Goal: Contribute content

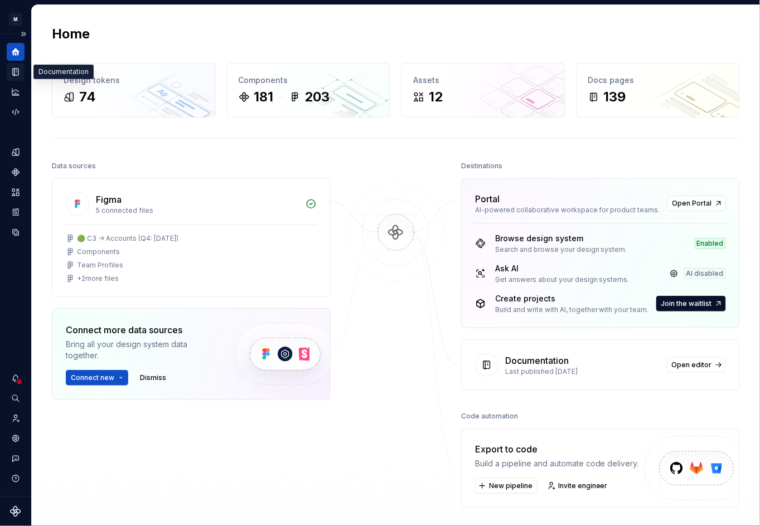
click at [11, 68] on icon "Documentation" at bounding box center [16, 72] width 10 height 10
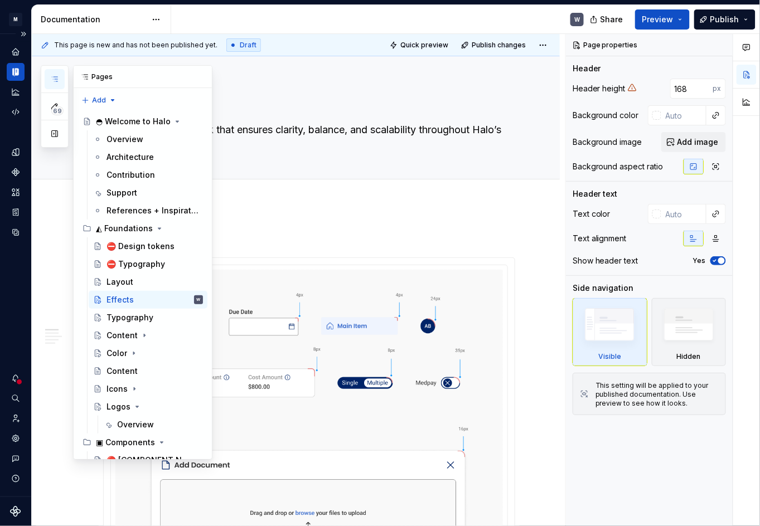
click at [59, 73] on button "button" at bounding box center [55, 79] width 20 height 20
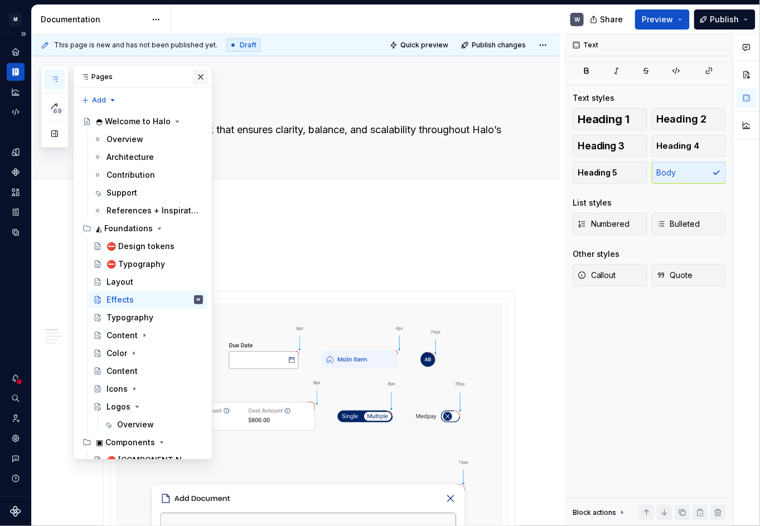
click at [196, 81] on button "button" at bounding box center [201, 77] width 16 height 16
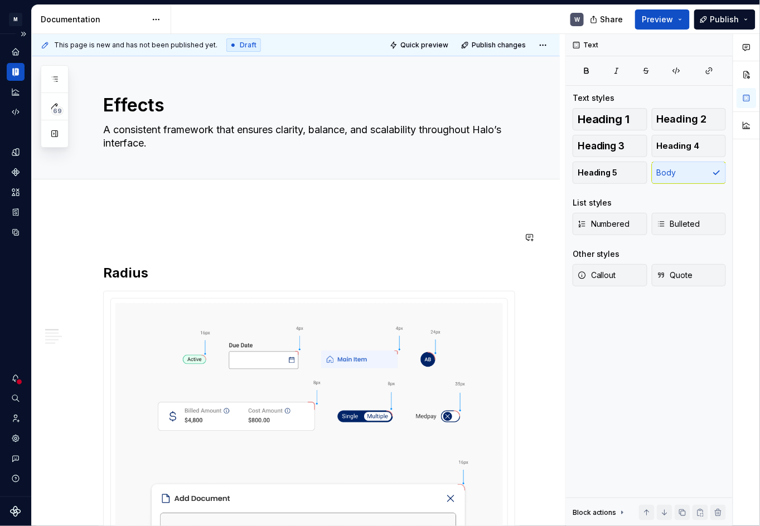
click at [93, 237] on span at bounding box center [92, 238] width 9 height 16
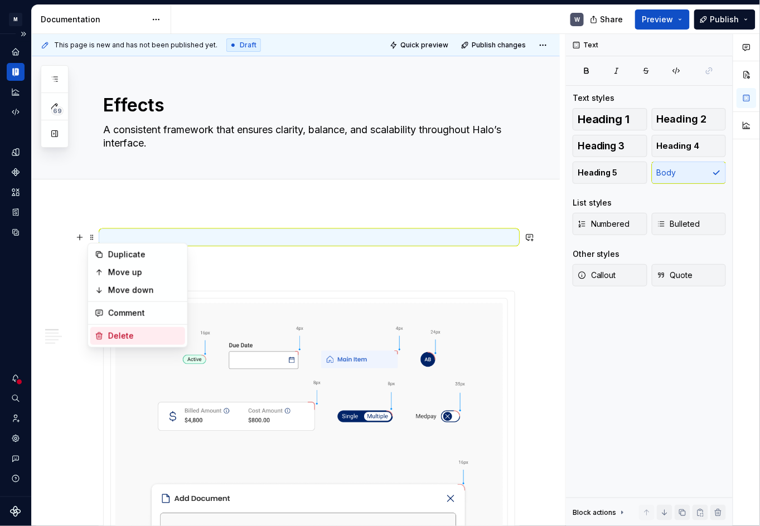
click at [112, 337] on div "Delete" at bounding box center [144, 336] width 72 height 11
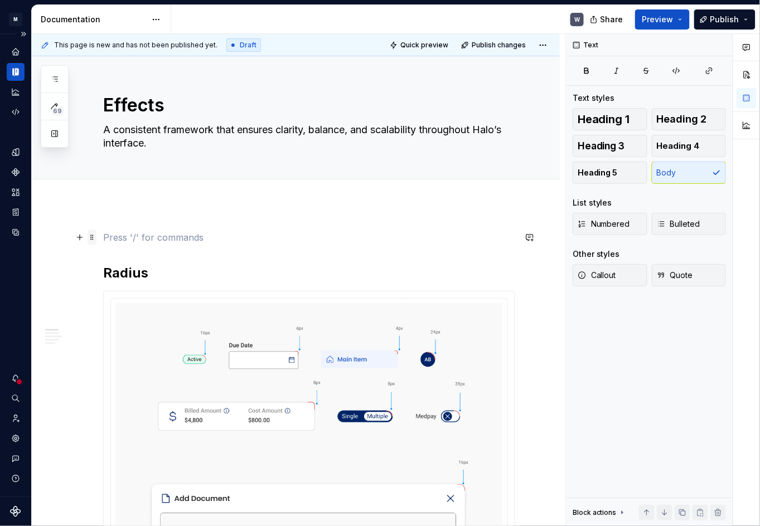
click at [93, 239] on span at bounding box center [92, 238] width 9 height 16
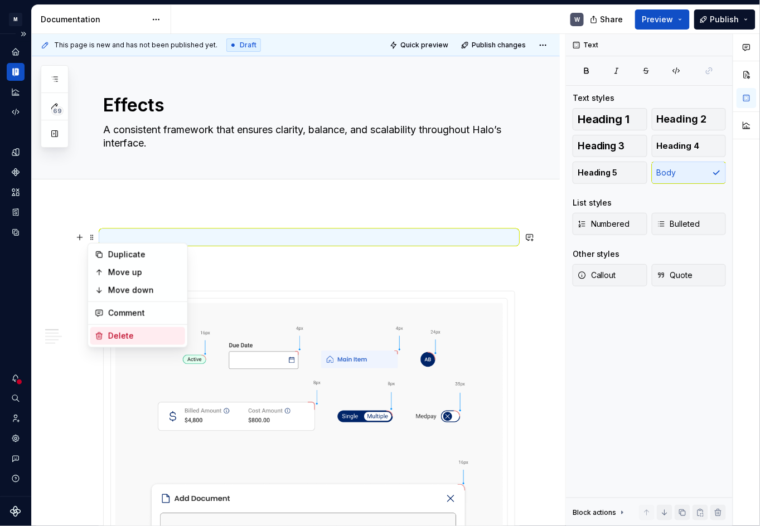
click at [111, 333] on div "Delete" at bounding box center [144, 336] width 72 height 11
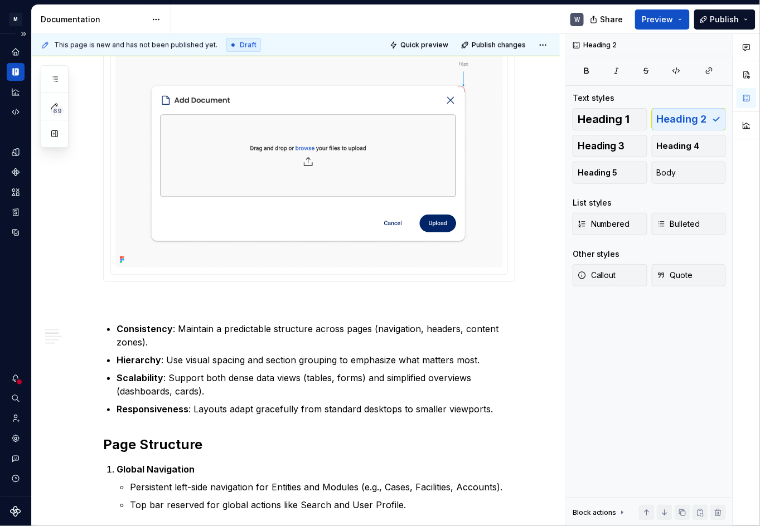
scroll to position [507, 0]
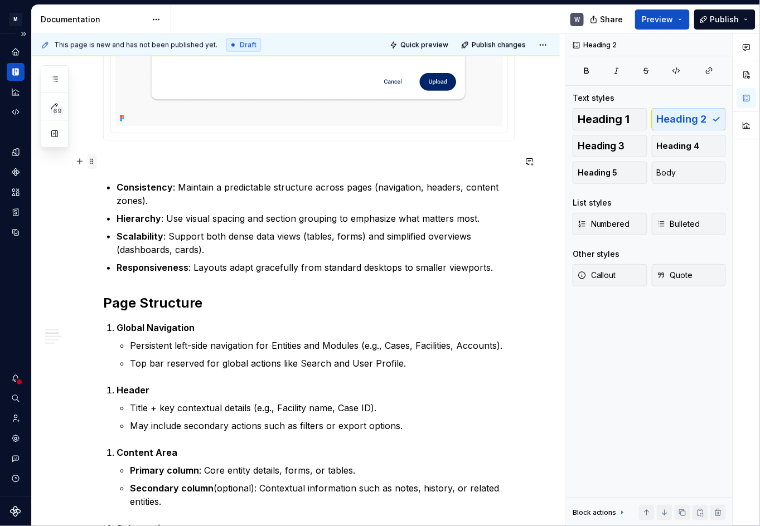
click at [93, 162] on span at bounding box center [92, 162] width 9 height 16
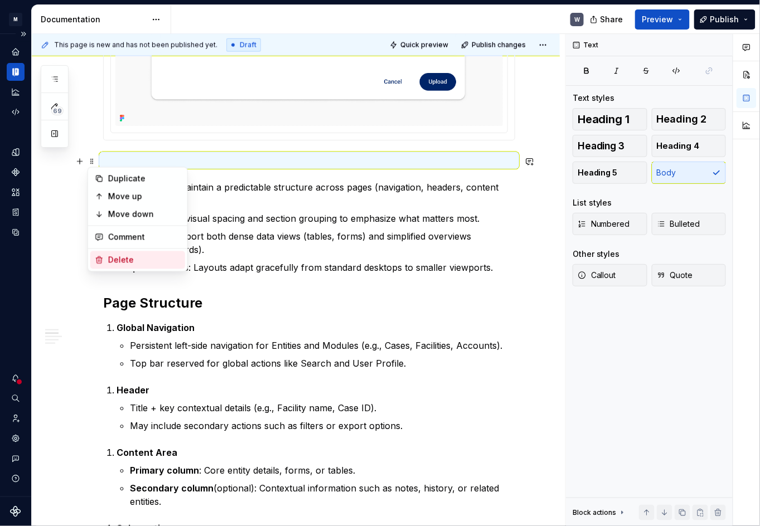
click at [119, 260] on div "Delete" at bounding box center [144, 260] width 72 height 11
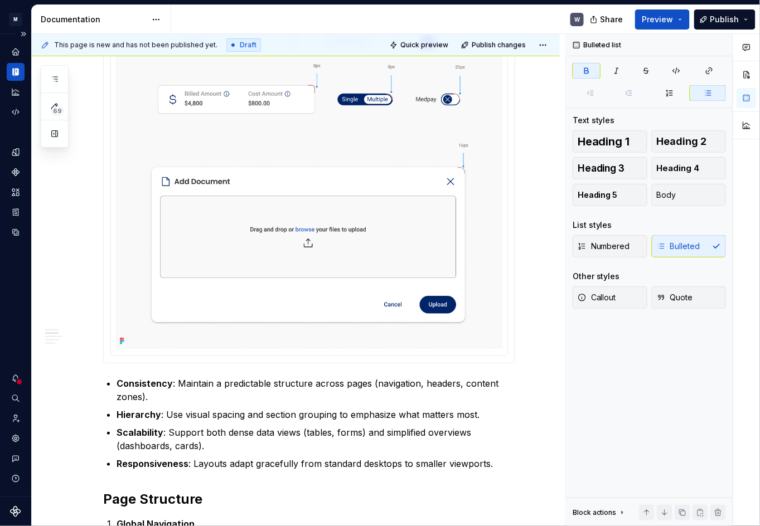
scroll to position [304, 0]
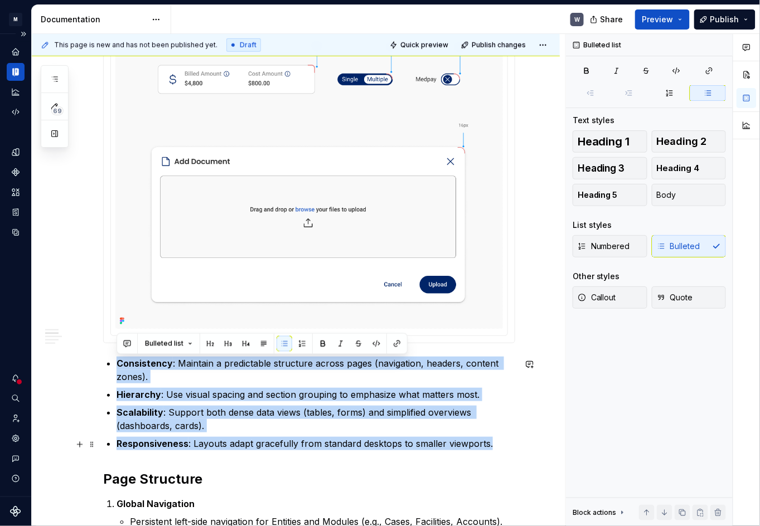
drag, startPoint x: 111, startPoint y: 360, endPoint x: 509, endPoint y: 448, distance: 408.2
click at [509, 448] on ul "Consistency : Maintain a predictable structure across pages (navigation, header…" at bounding box center [315, 404] width 399 height 94
click at [121, 375] on p "Consistency : Maintain a predictable structure across pages (navigation, header…" at bounding box center [315, 370] width 399 height 27
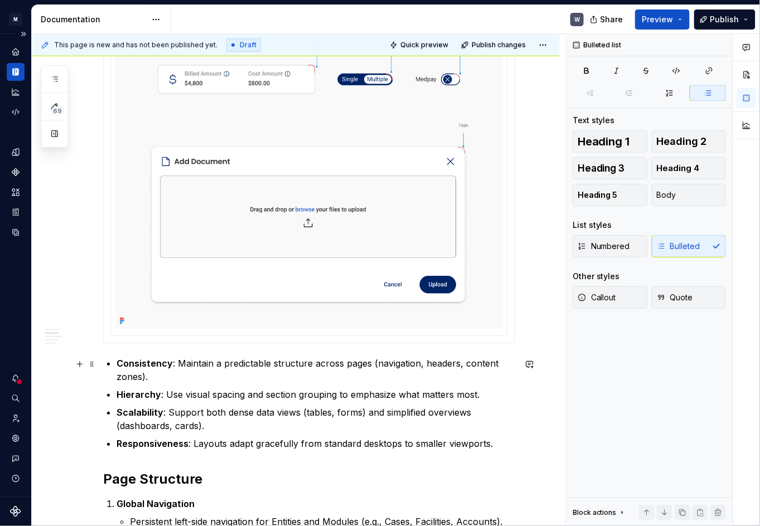
type textarea "*"
click at [78, 365] on button "button" at bounding box center [80, 365] width 16 height 16
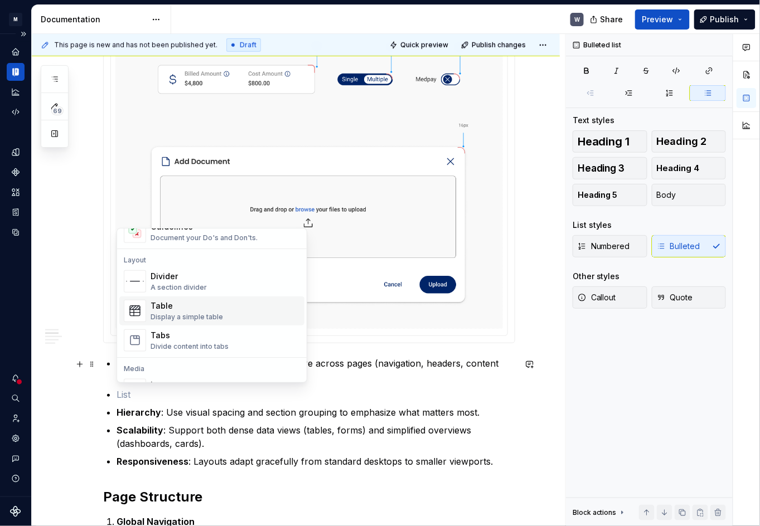
scroll to position [355, 0]
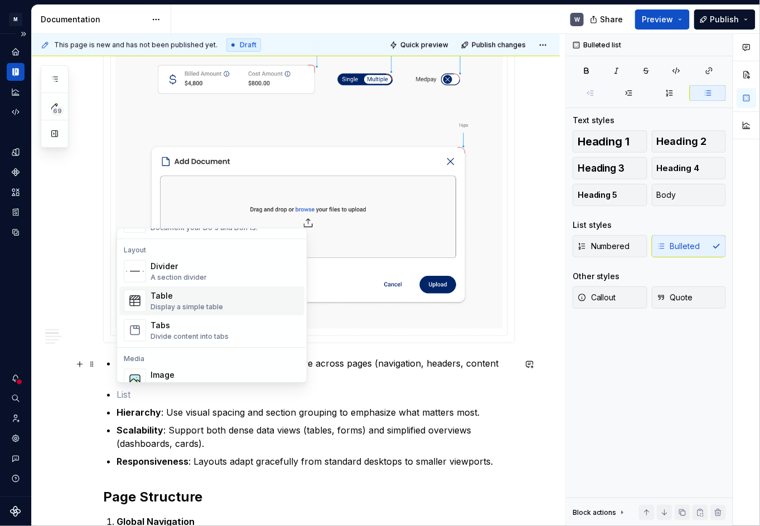
click at [162, 303] on div "Display a simple table" at bounding box center [187, 307] width 72 height 9
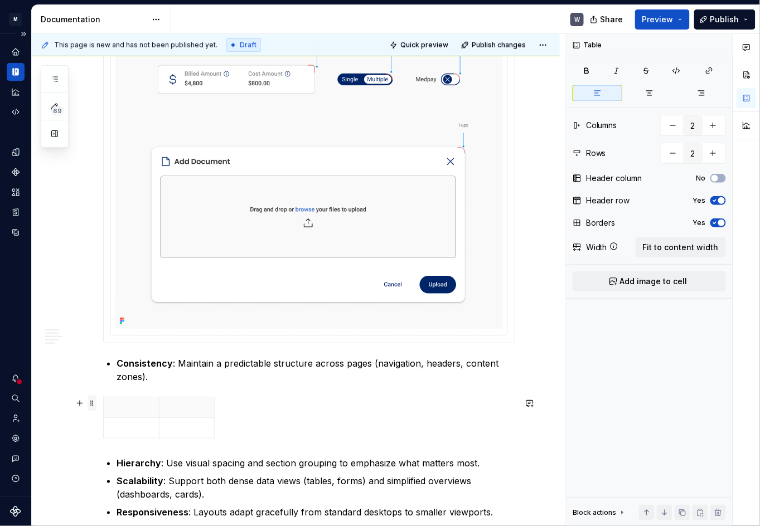
click at [91, 402] on span at bounding box center [92, 404] width 9 height 16
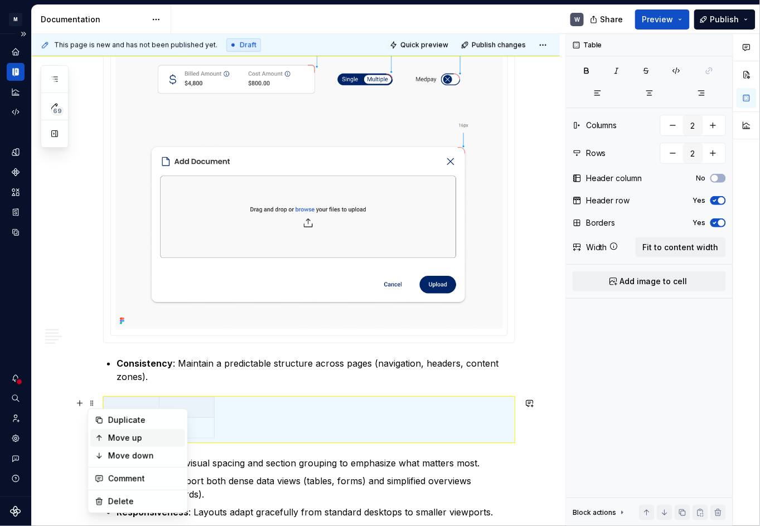
click at [122, 430] on div "Move up" at bounding box center [137, 438] width 95 height 18
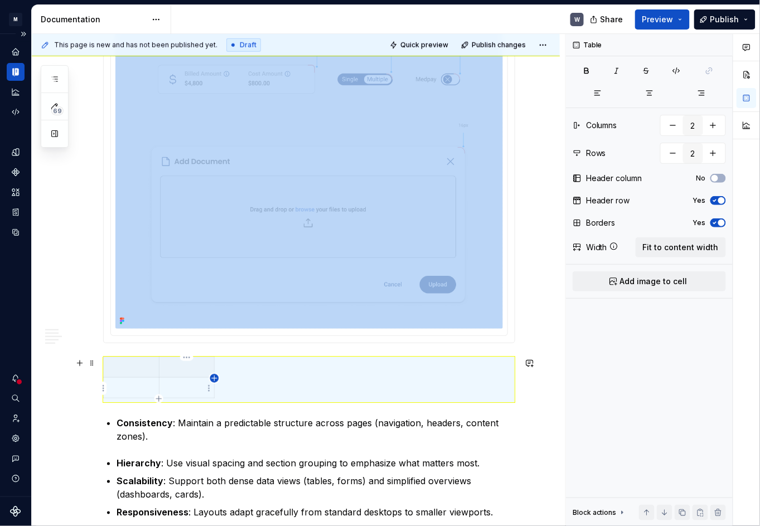
click at [216, 377] on icon "button" at bounding box center [214, 378] width 9 height 9
type input "3"
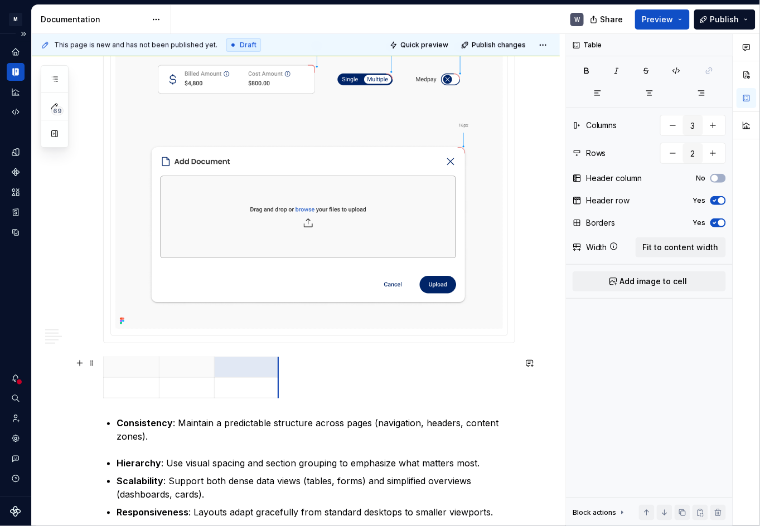
drag, startPoint x: 234, startPoint y: 368, endPoint x: 278, endPoint y: 375, distance: 44.6
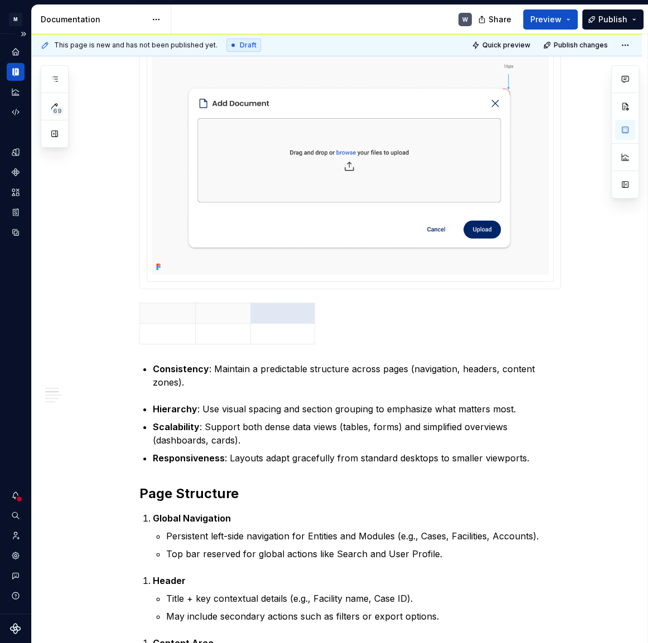
scroll to position [405, 0]
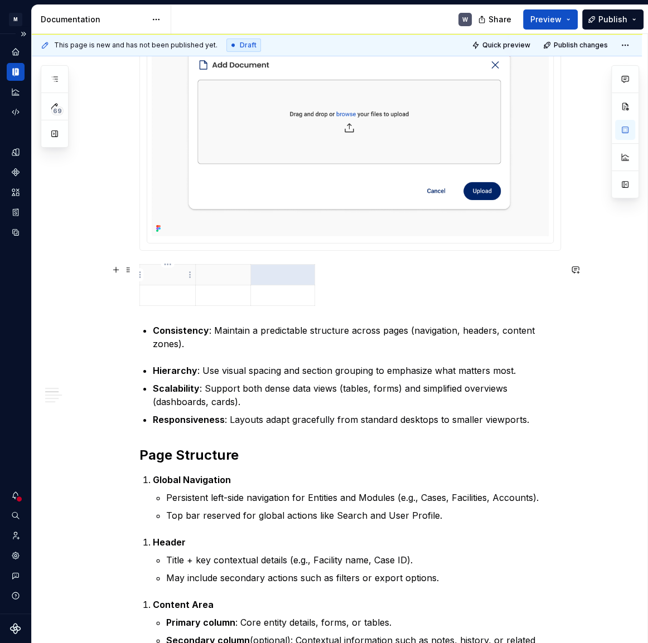
click at [162, 272] on p at bounding box center [168, 274] width 42 height 11
click at [283, 266] on html "M Halo W Design system data Documentation W Share Preview Publish 69 Pages Add …" at bounding box center [324, 321] width 648 height 643
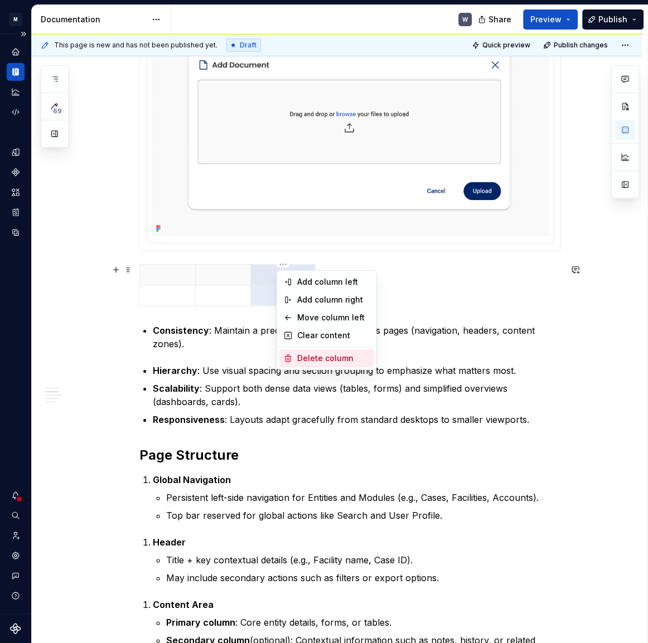
click at [314, 361] on div "Delete column" at bounding box center [333, 358] width 72 height 11
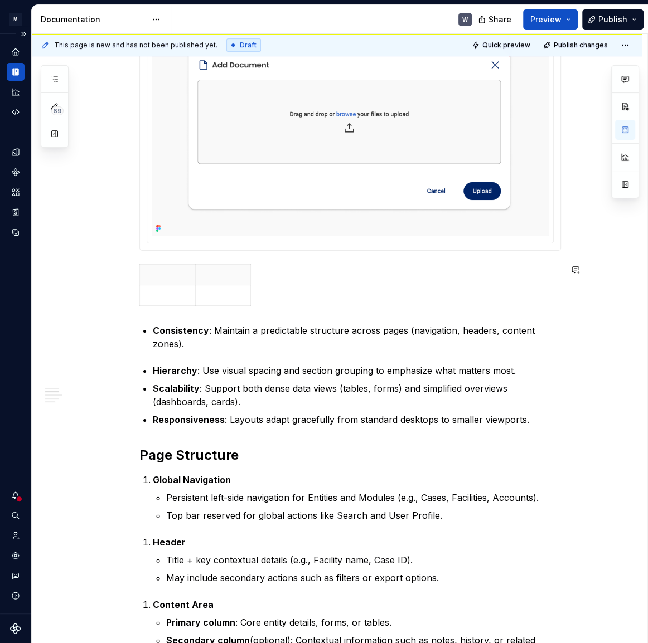
type textarea "*"
click at [167, 274] on p at bounding box center [168, 274] width 42 height 11
click at [216, 278] on p at bounding box center [223, 274] width 42 height 11
click at [160, 292] on p at bounding box center [168, 295] width 42 height 11
click at [228, 294] on p at bounding box center [223, 295] width 42 height 11
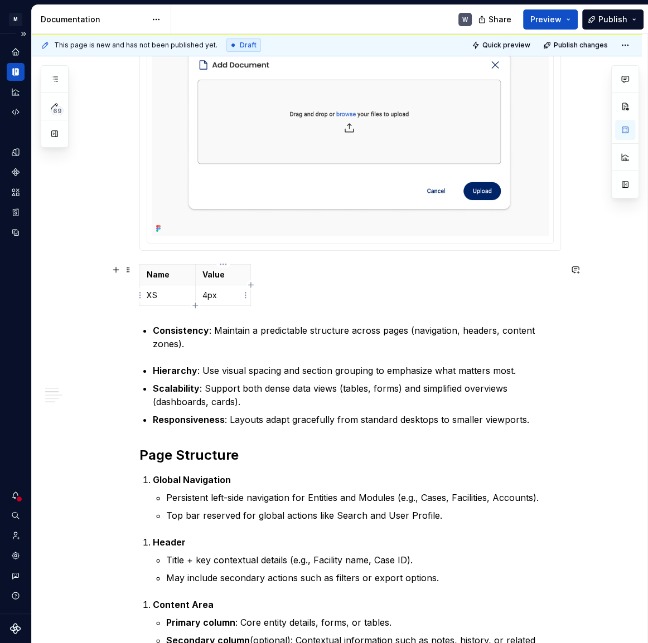
click at [195, 304] on icon "button" at bounding box center [195, 305] width 9 height 9
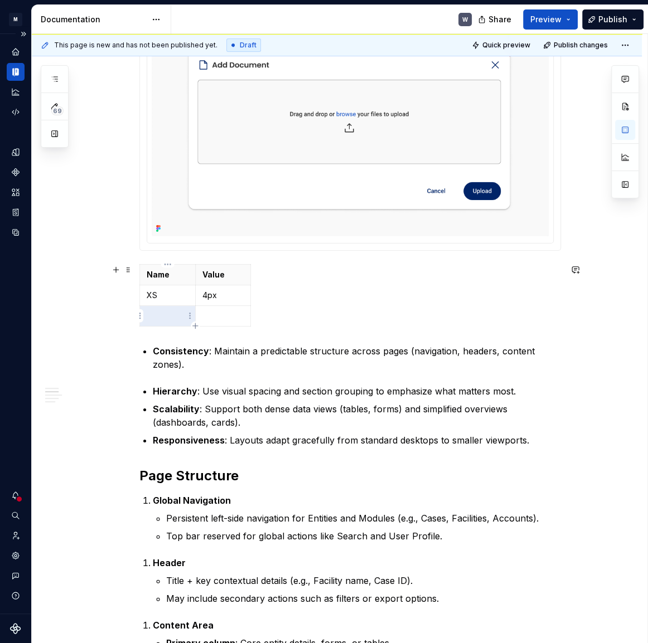
click at [173, 311] on p at bounding box center [168, 315] width 42 height 11
click at [166, 288] on td "XS" at bounding box center [168, 295] width 56 height 21
drag, startPoint x: 163, startPoint y: 295, endPoint x: 141, endPoint y: 291, distance: 22.1
click at [145, 292] on td "XS" at bounding box center [168, 295] width 56 height 21
click at [169, 318] on p at bounding box center [168, 315] width 42 height 11
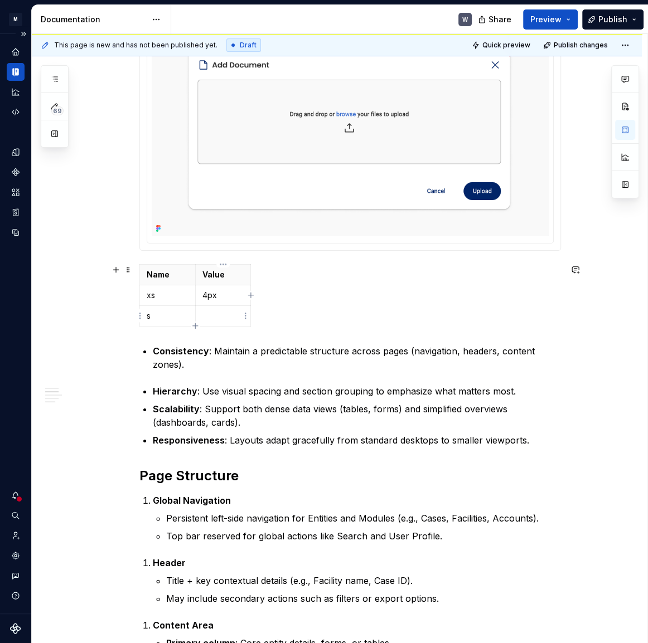
click at [216, 314] on p at bounding box center [223, 315] width 42 height 11
click at [292, 315] on div "Name Value xs 4px s 8px" at bounding box center [349, 297] width 421 height 67
click at [194, 323] on icon "button" at bounding box center [195, 326] width 9 height 9
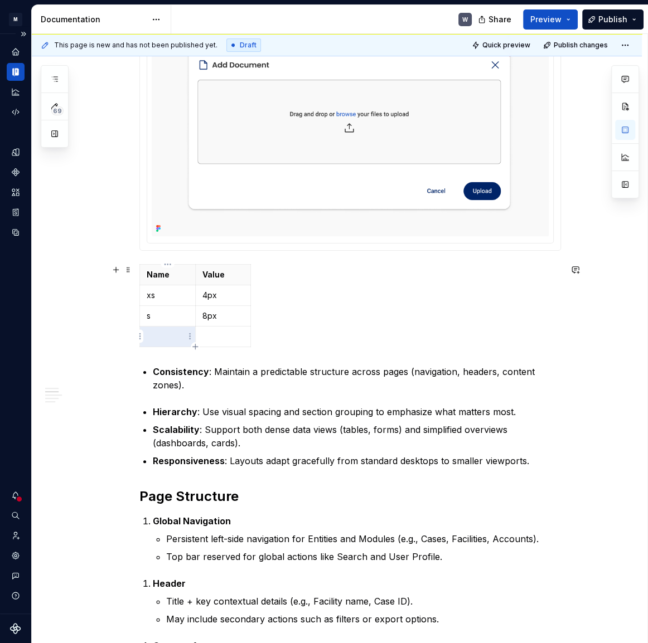
click at [167, 340] on p at bounding box center [168, 336] width 42 height 11
click at [169, 334] on p at bounding box center [168, 336] width 42 height 11
drag, startPoint x: 152, startPoint y: 317, endPoint x: 145, endPoint y: 317, distance: 7.2
click at [145, 317] on td "s" at bounding box center [168, 316] width 56 height 21
drag, startPoint x: 159, startPoint y: 298, endPoint x: 144, endPoint y: 299, distance: 14.5
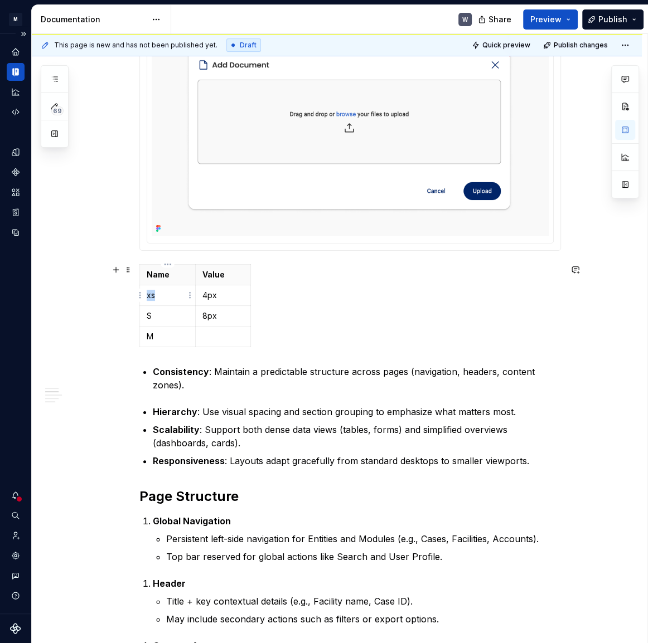
click at [145, 299] on td "xs" at bounding box center [168, 295] width 56 height 21
click at [222, 336] on p at bounding box center [223, 336] width 42 height 11
click at [196, 343] on icon "button" at bounding box center [195, 346] width 9 height 9
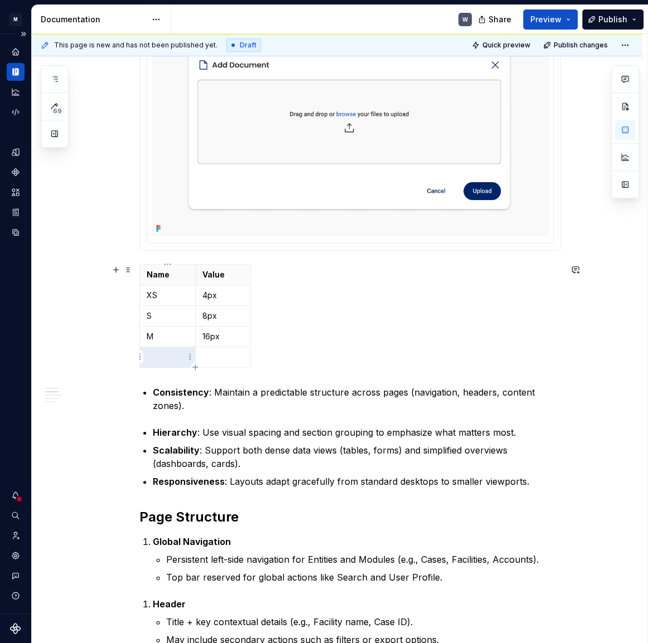
click at [159, 353] on p at bounding box center [168, 357] width 42 height 11
click at [224, 354] on p at bounding box center [223, 357] width 42 height 11
click at [194, 367] on icon "button" at bounding box center [195, 367] width 9 height 9
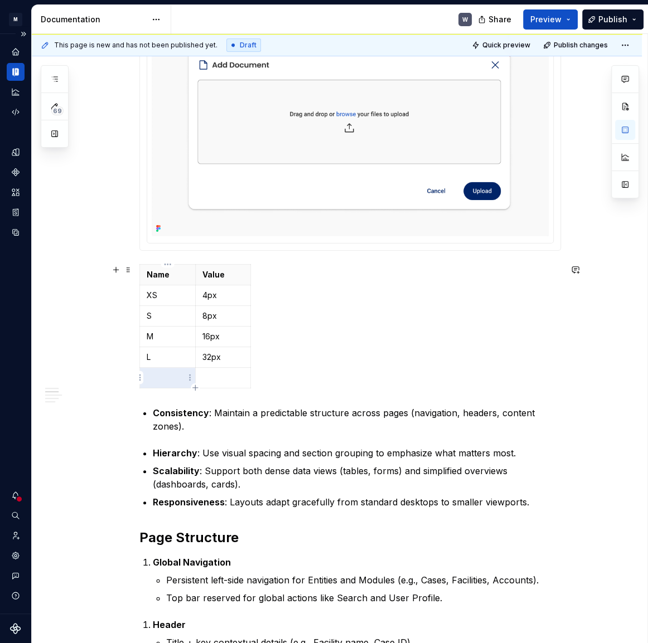
click at [175, 378] on p at bounding box center [168, 377] width 42 height 11
click at [225, 378] on p at bounding box center [223, 377] width 42 height 11
click at [340, 360] on div "Name Value XS 4px S 8px M 16px L 32px XL 100px" at bounding box center [349, 328] width 421 height 129
click at [318, 307] on div "Name Value XS 4px S 8px M 16px L 32px XL 100px" at bounding box center [349, 328] width 421 height 129
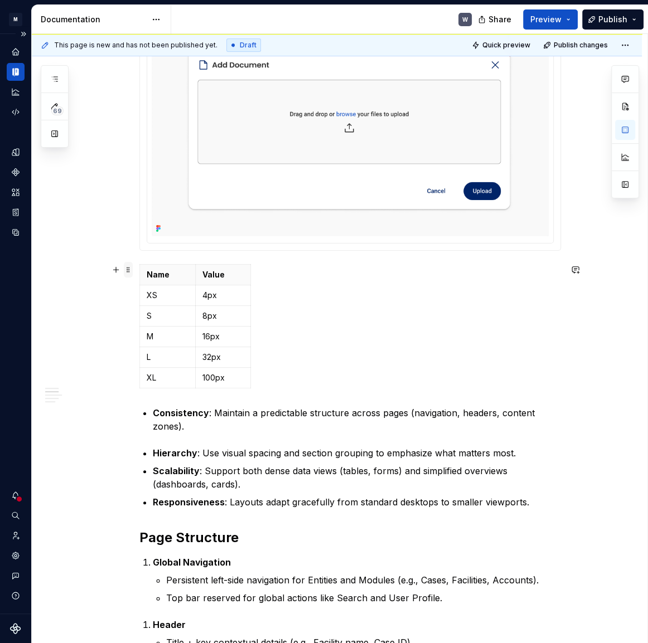
click at [130, 270] on span at bounding box center [128, 270] width 9 height 16
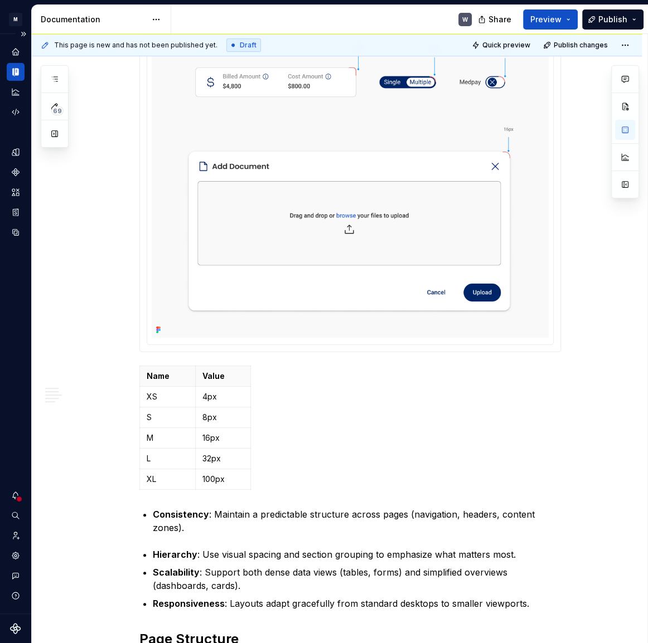
scroll to position [0, 0]
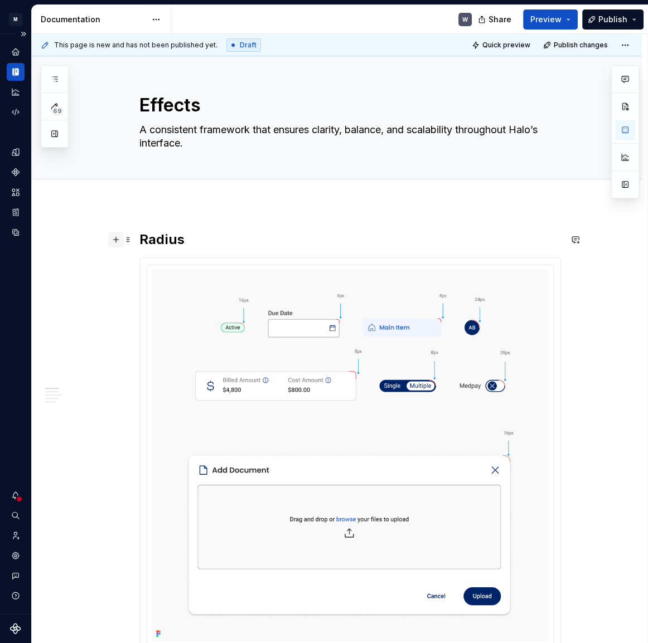
click at [116, 241] on button "button" at bounding box center [116, 240] width 16 height 16
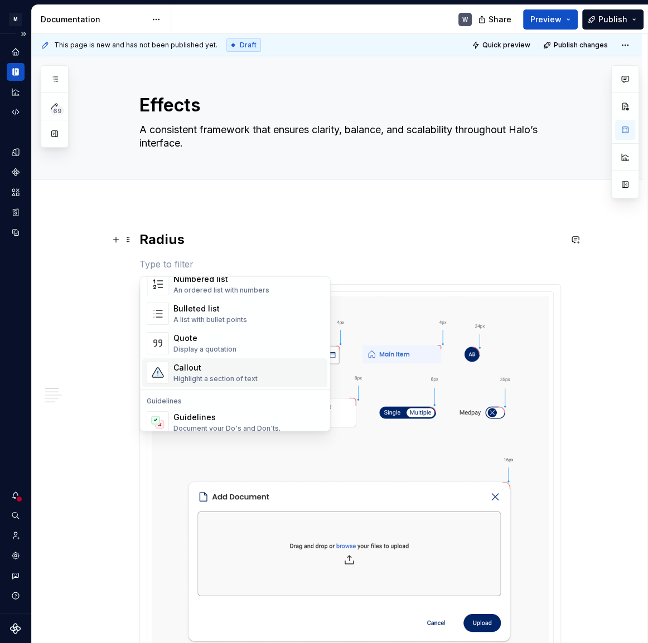
scroll to position [253, 0]
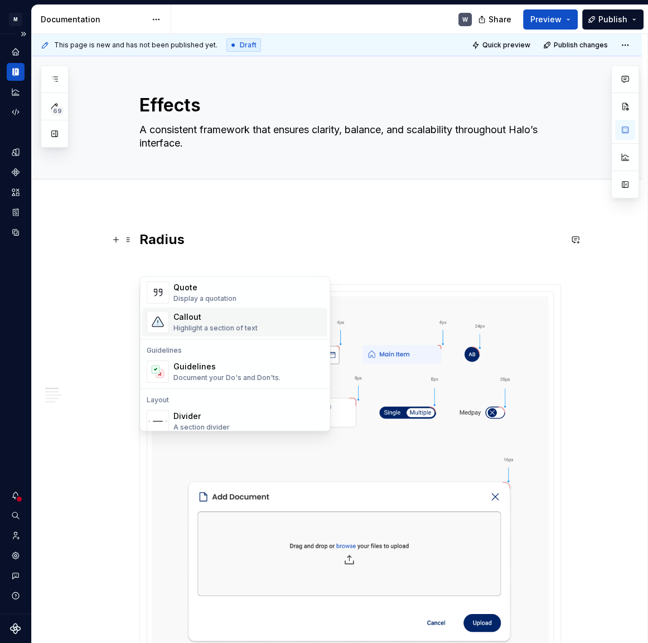
click at [200, 319] on div "Callout" at bounding box center [215, 317] width 84 height 11
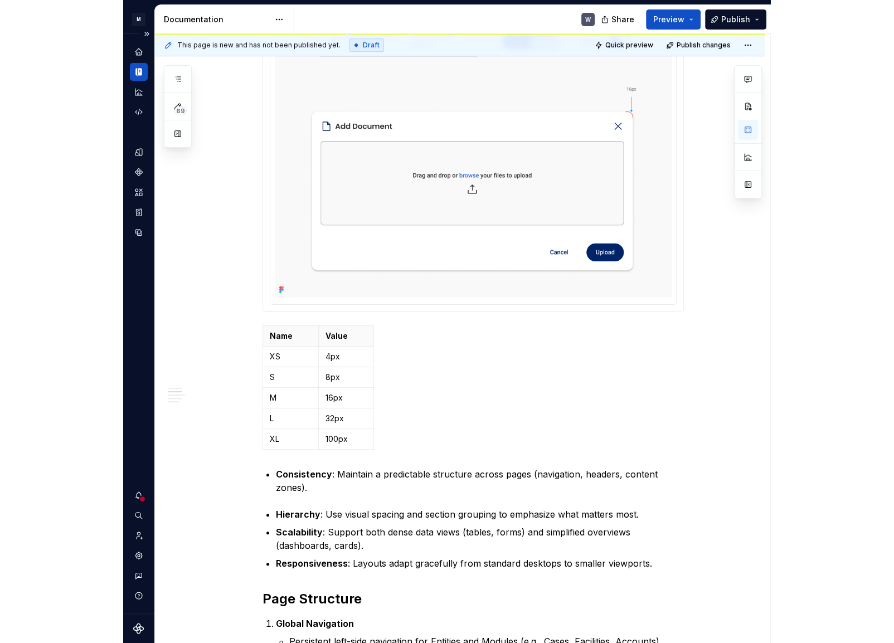
scroll to position [405, 0]
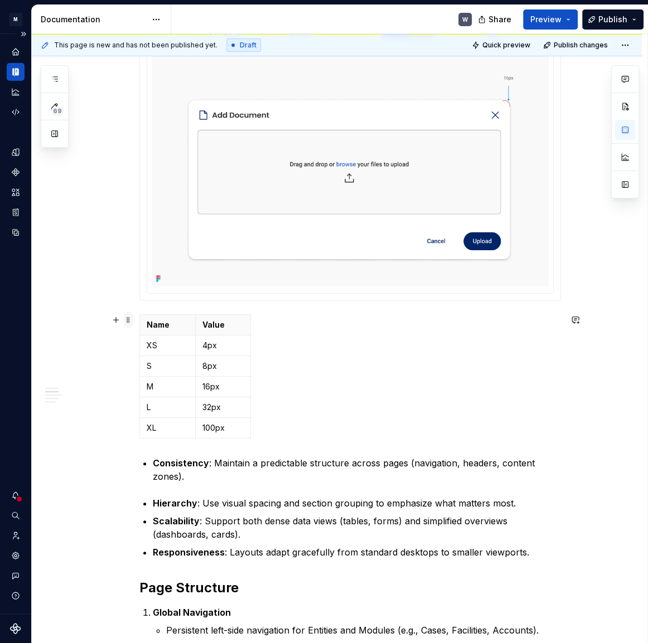
click at [129, 320] on span at bounding box center [128, 320] width 9 height 16
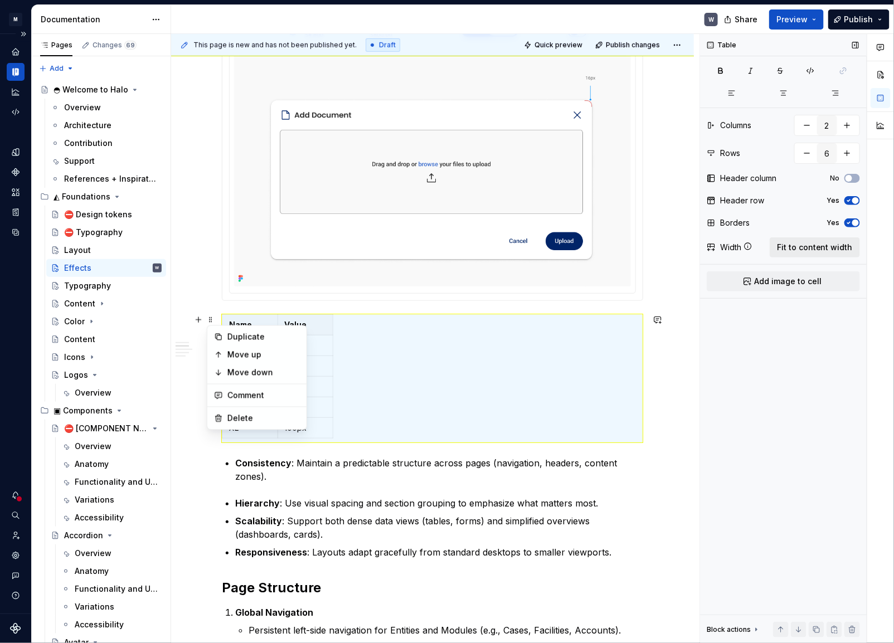
click at [759, 248] on span "Fit to content width" at bounding box center [815, 247] width 76 height 11
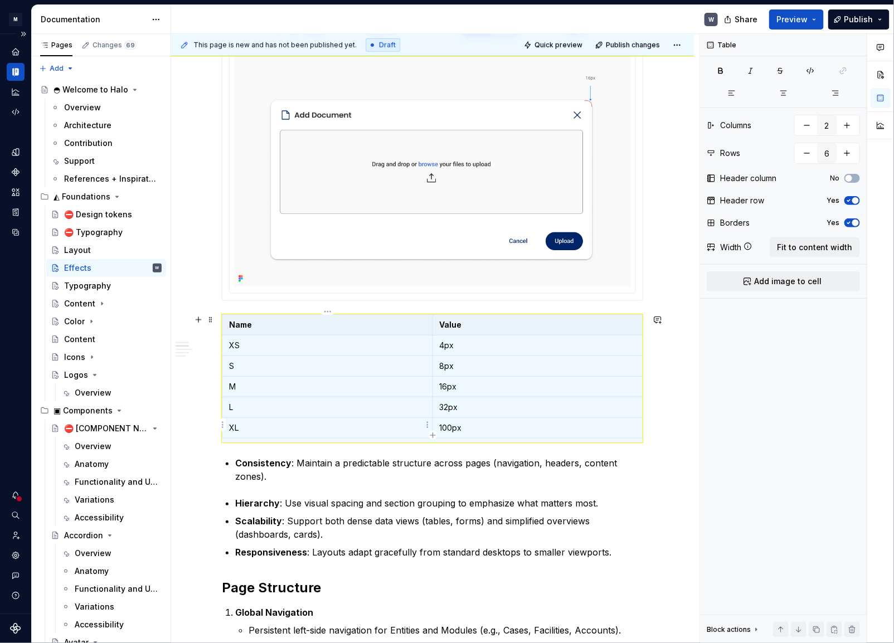
scroll to position [4, 0]
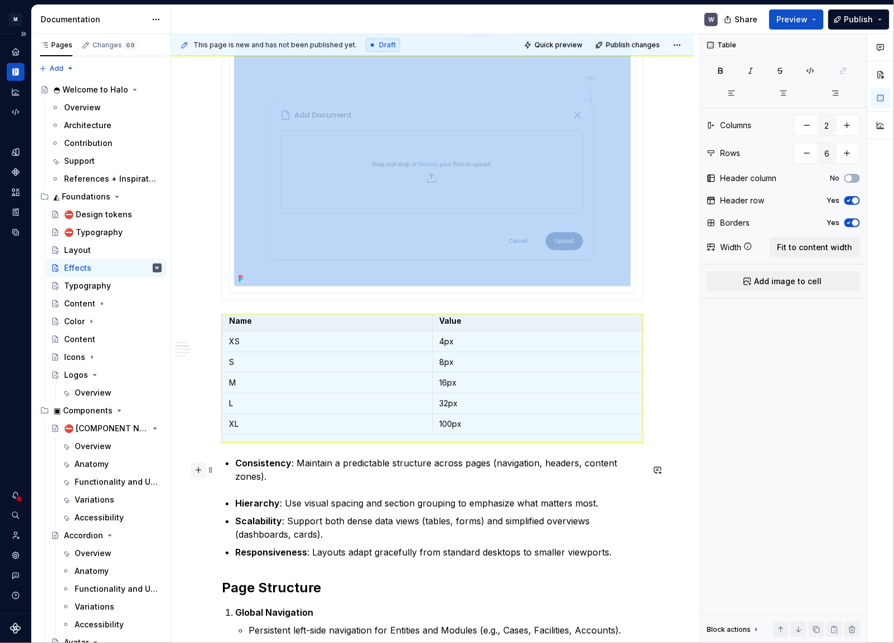
click at [196, 467] on button "button" at bounding box center [199, 471] width 16 height 16
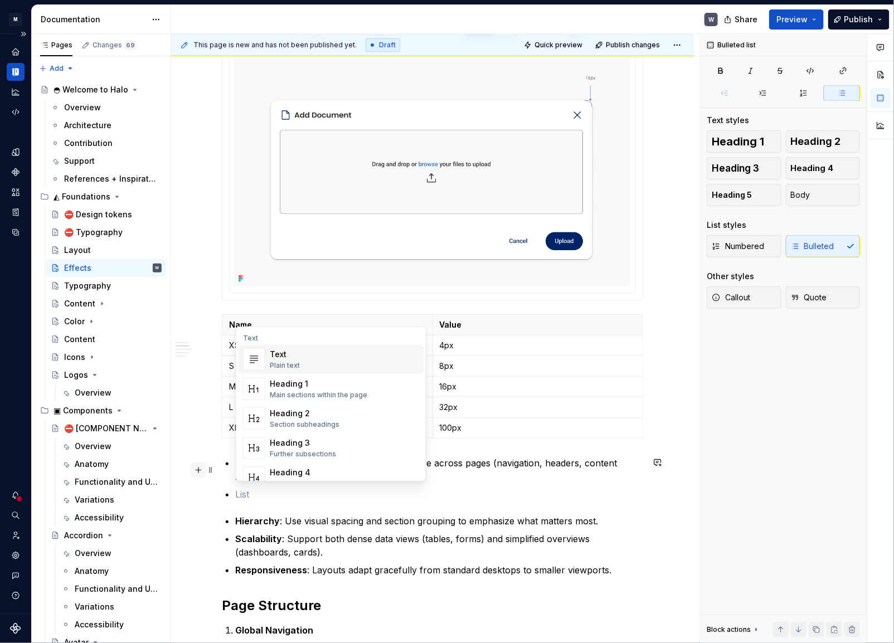
scroll to position [0, 0]
click at [301, 412] on div "Heading 2" at bounding box center [305, 413] width 70 height 11
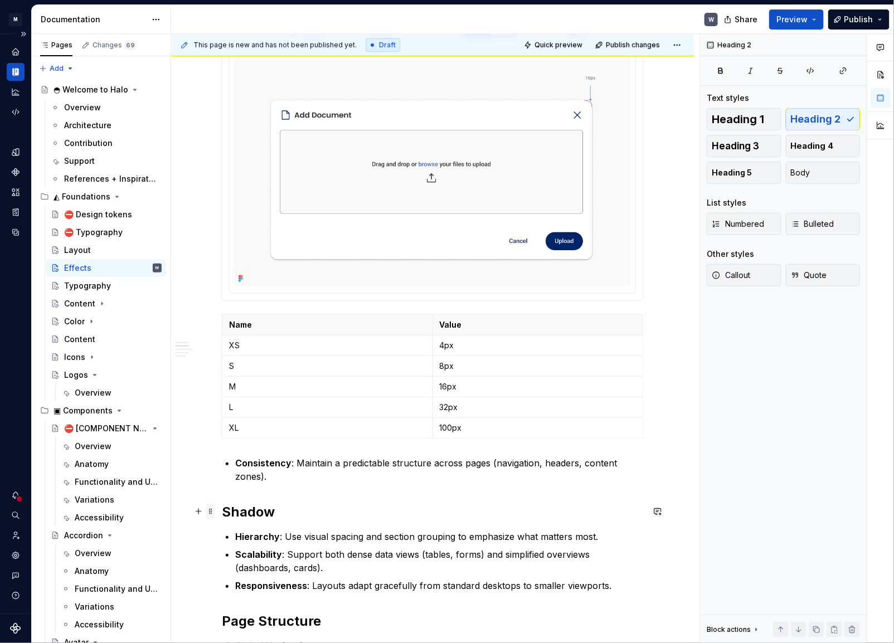
click at [208, 513] on span at bounding box center [210, 512] width 9 height 16
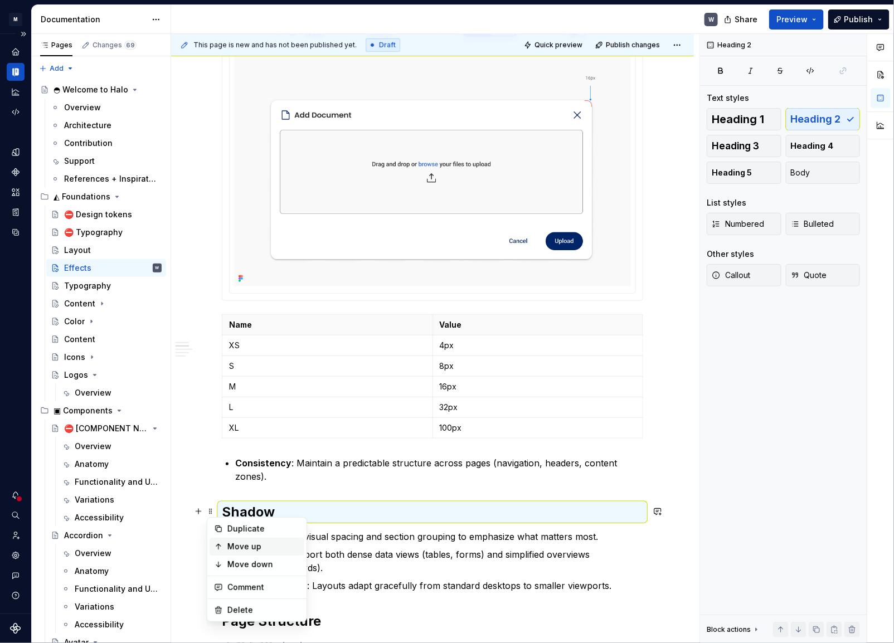
click at [223, 526] on div "Move up" at bounding box center [257, 547] width 95 height 18
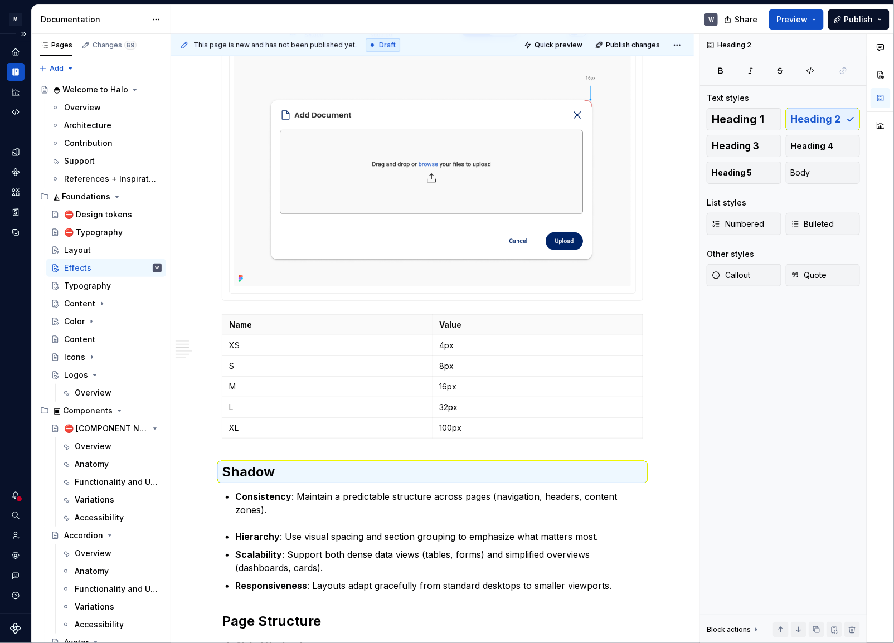
type textarea "*"
